Goal: Information Seeking & Learning: Learn about a topic

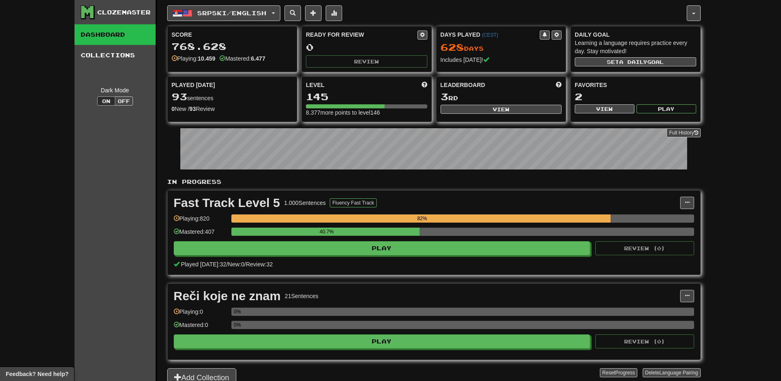
drag, startPoint x: 737, startPoint y: 0, endPoint x: 623, endPoint y: 49, distance: 124.0
click at [623, 49] on div "Learning a language requires practice every day. Stay motivated!" at bounding box center [636, 47] width 122 height 16
click at [334, 35] on div "Ready for Review" at bounding box center [362, 34] width 112 height 8
drag, startPoint x: 306, startPoint y: 35, endPoint x: 369, endPoint y: 42, distance: 63.0
click at [369, 42] on div "Ready for Review 0 Review" at bounding box center [367, 48] width 130 height 45
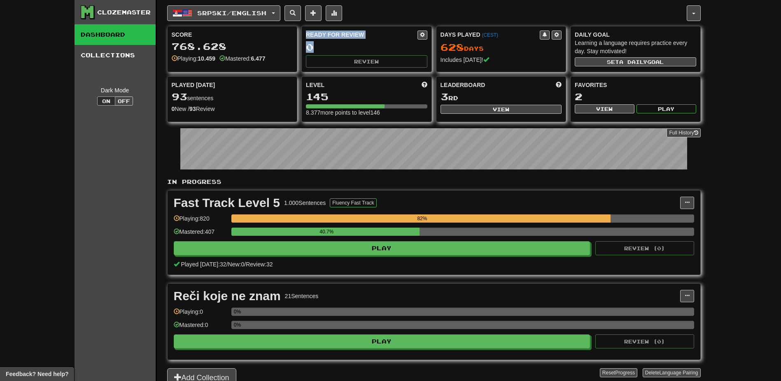
drag, startPoint x: 369, startPoint y: 42, endPoint x: 341, endPoint y: 41, distance: 27.6
click at [341, 41] on div "Ready for Review 0 Review" at bounding box center [367, 48] width 130 height 45
drag, startPoint x: 306, startPoint y: 35, endPoint x: 321, endPoint y: 42, distance: 16.4
click at [321, 42] on div "Ready for Review 0 Review" at bounding box center [367, 48] width 130 height 45
click at [219, 43] on div "768.628" at bounding box center [233, 46] width 122 height 10
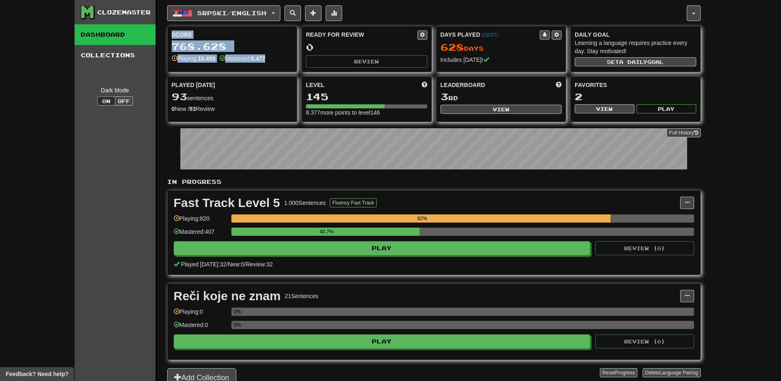
drag, startPoint x: 171, startPoint y: 33, endPoint x: 277, endPoint y: 58, distance: 108.4
click at [277, 58] on div "Score 768.628 Playing: 10.459 Mastered: 6.477" at bounding box center [233, 46] width 130 height 40
drag, startPoint x: 277, startPoint y: 58, endPoint x: 260, endPoint y: 55, distance: 17.6
click at [260, 55] on strong "6.477" at bounding box center [258, 58] width 14 height 7
drag, startPoint x: 750, startPoint y: 0, endPoint x: 90, endPoint y: 129, distance: 672.4
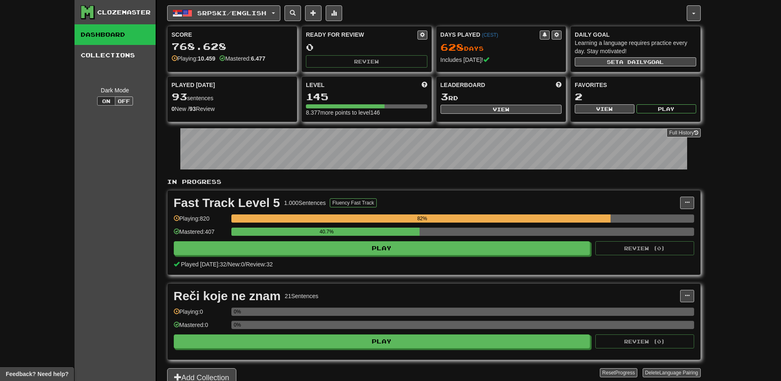
click at [71, 130] on div "Clozemaster Dashboard Collections Dark Mode On Off Dashboard Collections Pro Sr…" at bounding box center [390, 193] width 781 height 387
drag, startPoint x: 172, startPoint y: 34, endPoint x: 281, endPoint y: 58, distance: 111.8
click at [281, 58] on div "Score 768.628 Playing: 10.459 Mastered: 6.477" at bounding box center [233, 46] width 130 height 40
drag, startPoint x: 281, startPoint y: 58, endPoint x: 220, endPoint y: 81, distance: 65.3
click at [220, 81] on div "Played [DATE]" at bounding box center [233, 85] width 122 height 8
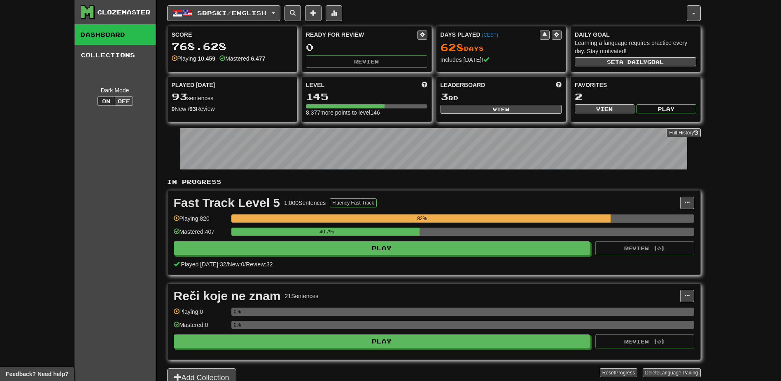
drag, startPoint x: 171, startPoint y: 86, endPoint x: 223, endPoint y: 105, distance: 55.3
click at [223, 105] on div "Played Today 93 sentences 0 New / 93 Review Full History" at bounding box center [233, 97] width 130 height 41
drag, startPoint x: 223, startPoint y: 105, endPoint x: 230, endPoint y: 112, distance: 10.8
click at [231, 112] on div "0 New / 93 Review" at bounding box center [233, 109] width 122 height 8
drag, startPoint x: 173, startPoint y: 85, endPoint x: 227, endPoint y: 110, distance: 59.7
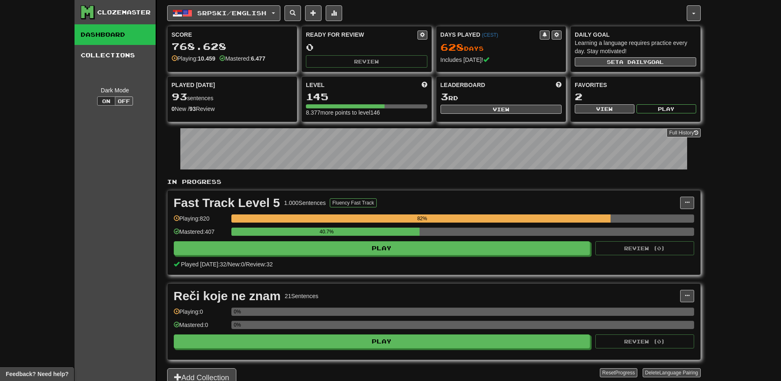
click at [227, 110] on div "Played Today 93 sentences 0 New / 93 Review Full History" at bounding box center [233, 97] width 130 height 41
drag, startPoint x: 227, startPoint y: 110, endPoint x: 214, endPoint y: 118, distance: 15.2
click at [214, 118] on div "Played Today 93 sentences 0 New / 93 Review Full History" at bounding box center [232, 99] width 131 height 46
drag, startPoint x: 172, startPoint y: 35, endPoint x: 278, endPoint y: 57, distance: 108.4
click at [278, 57] on div "Score 768.628 Playing: 10.459 Mastered: 6.477" at bounding box center [233, 46] width 130 height 40
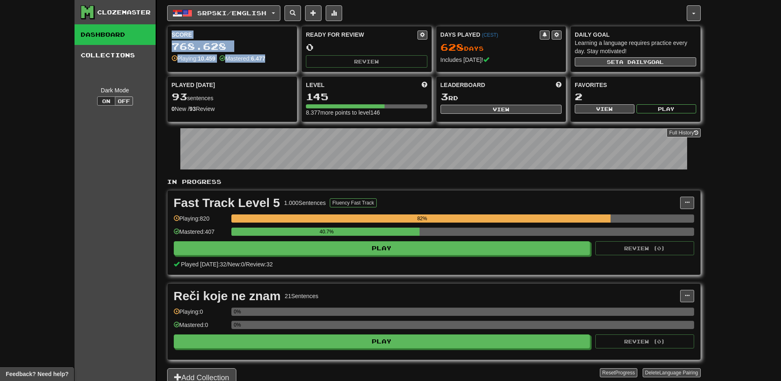
click at [221, 48] on div "768.628" at bounding box center [233, 46] width 122 height 10
